Goal: Check status

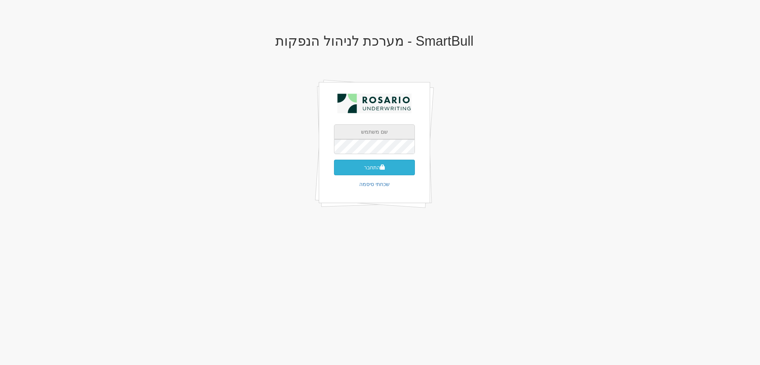
type input "[EMAIL_ADDRESS][PERSON_NAME][DOMAIN_NAME]"
click at [355, 167] on button "התחבר" at bounding box center [374, 168] width 81 height 16
type input "825158"
click at [334, 171] on button "התחבר" at bounding box center [374, 179] width 81 height 16
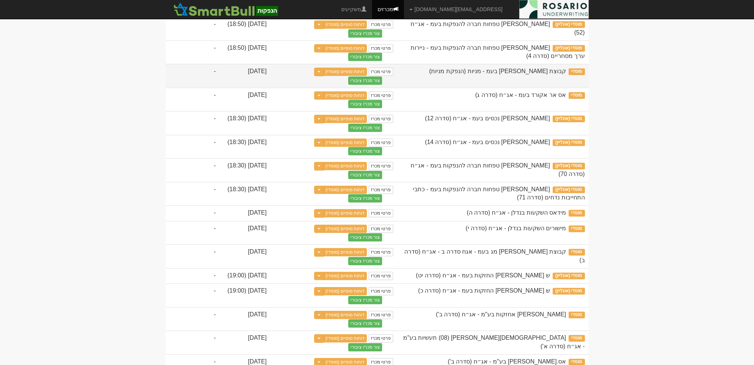
scroll to position [547, 0]
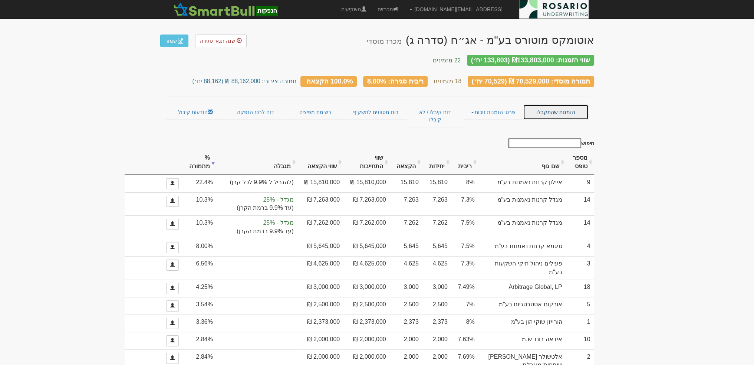
click at [565, 104] on link "הזמנות שהתקבלו" at bounding box center [555, 112] width 65 height 16
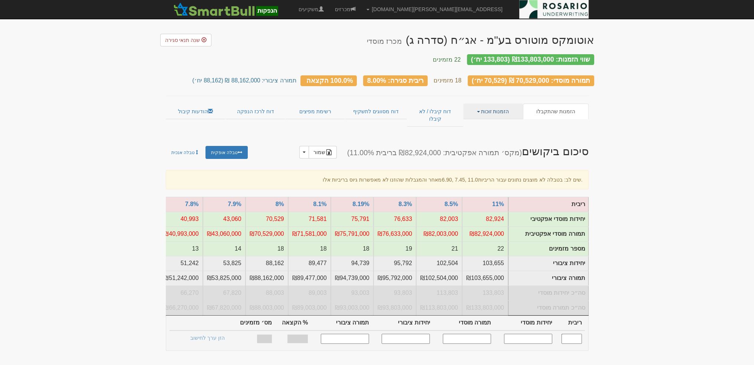
click at [511, 104] on link "הזמנות זוכות" at bounding box center [493, 112] width 60 height 16
click at [557, 106] on link "הזמנות שהתקבלו" at bounding box center [555, 112] width 65 height 16
click at [440, 104] on link "דוח קיבלו / לא קיבלו" at bounding box center [435, 115] width 56 height 23
